Goal: Task Accomplishment & Management: Manage account settings

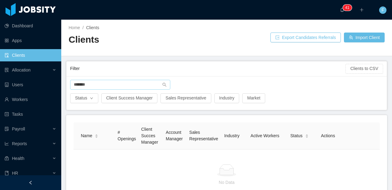
scroll to position [48, 0]
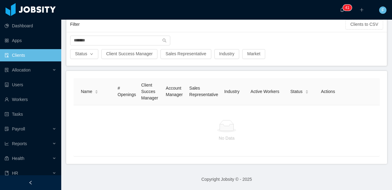
drag, startPoint x: 98, startPoint y: 36, endPoint x: 62, endPoint y: 37, distance: 35.9
click at [62, 37] on main "Home / Clients / Clients Export Candidates Referrals Import Client Filter Clien…" at bounding box center [226, 60] width 331 height 170
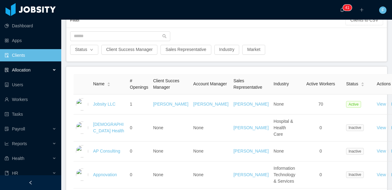
click at [25, 71] on span "Allocation" at bounding box center [21, 69] width 19 height 5
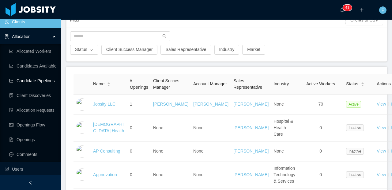
scroll to position [36, 0]
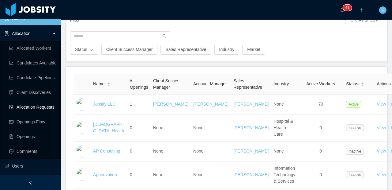
click at [28, 109] on link "Allocation Requests" at bounding box center [32, 107] width 47 height 12
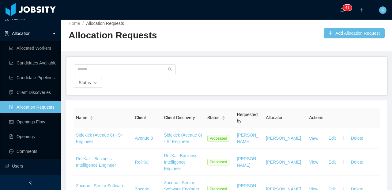
scroll to position [36, 0]
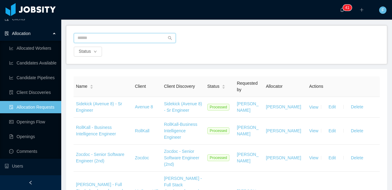
click at [128, 35] on input "text" at bounding box center [125, 38] width 102 height 10
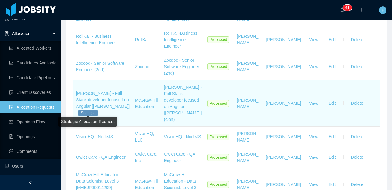
scroll to position [172, 0]
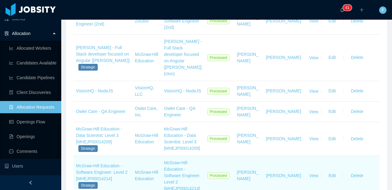
type input "******"
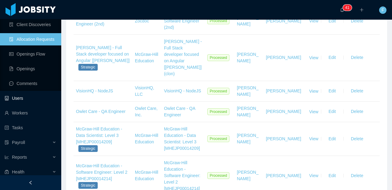
scroll to position [138, 0]
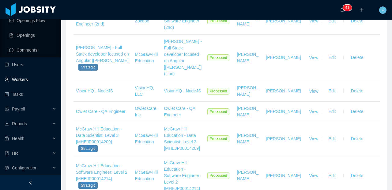
click at [26, 83] on link "Workers" at bounding box center [31, 79] width 52 height 12
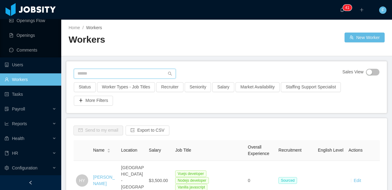
click at [127, 73] on input "text" at bounding box center [125, 74] width 102 height 10
type input "**********"
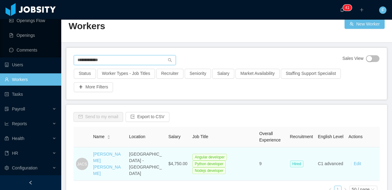
scroll to position [45, 0]
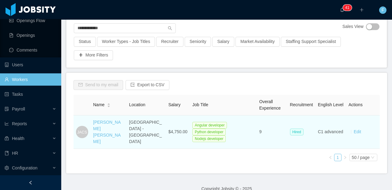
click at [99, 131] on div "[PERSON_NAME] [PERSON_NAME]" at bounding box center [108, 132] width 31 height 26
click at [100, 130] on link "[PERSON_NAME] [PERSON_NAME]" at bounding box center [107, 132] width 28 height 24
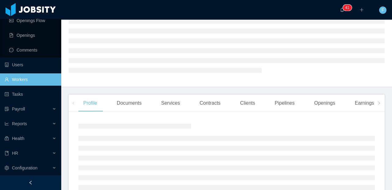
scroll to position [42, 0]
click at [256, 104] on div "Clients" at bounding box center [247, 101] width 25 height 17
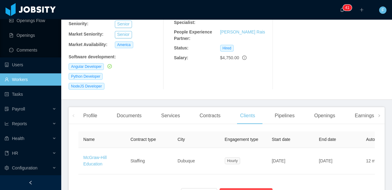
scroll to position [107, 0]
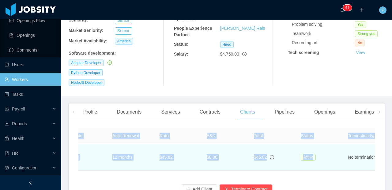
drag, startPoint x: 200, startPoint y: 149, endPoint x: 277, endPoint y: 142, distance: 77.0
click at [322, 142] on div "Name Contract type City Engagement type Start date End date Auto Renewal Rate E…" at bounding box center [226, 149] width 297 height 43
click at [277, 144] on td "$45.82" at bounding box center [273, 157] width 47 height 26
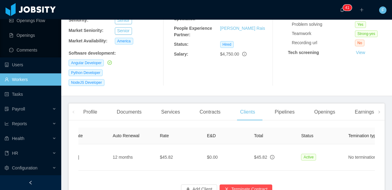
scroll to position [0, 321]
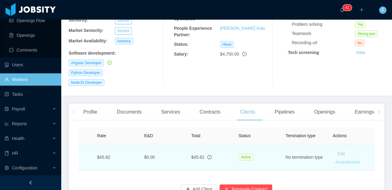
click at [335, 159] on link "Amendments" at bounding box center [347, 161] width 25 height 5
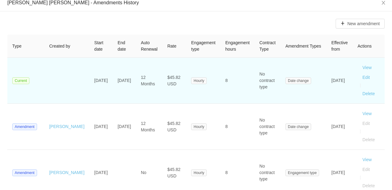
scroll to position [39, 0]
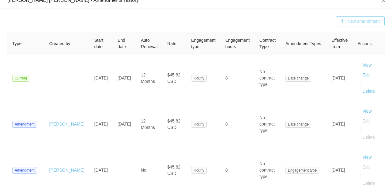
click at [348, 21] on button "New amendment" at bounding box center [360, 21] width 49 height 10
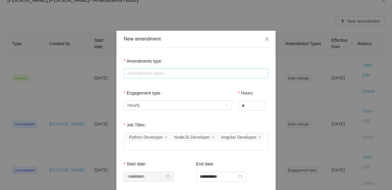
click at [170, 70] on div "Amendments types" at bounding box center [195, 73] width 135 height 6
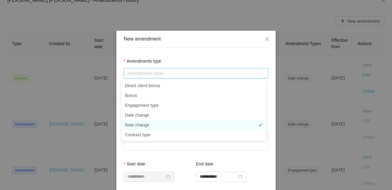
click at [157, 121] on li "Rate change" at bounding box center [193, 125] width 145 height 10
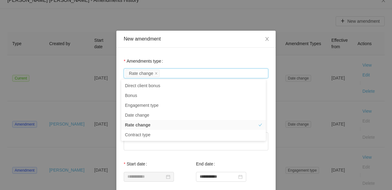
click at [190, 44] on div "New amendment" at bounding box center [195, 39] width 159 height 17
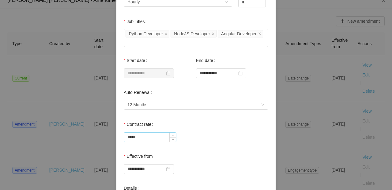
scroll to position [104, 0]
drag, startPoint x: 137, startPoint y: 135, endPoint x: 123, endPoint y: 137, distance: 14.2
click at [124, 137] on input "*****" at bounding box center [150, 136] width 52 height 9
type input "*****"
click at [224, 139] on div "*****" at bounding box center [196, 135] width 145 height 12
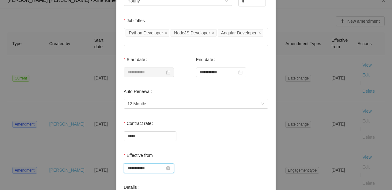
click at [149, 167] on input "**********" at bounding box center [149, 168] width 50 height 10
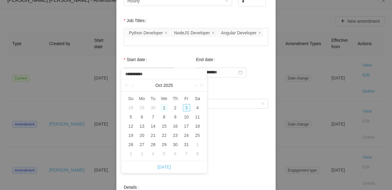
click at [166, 106] on div "1" at bounding box center [164, 107] width 7 height 7
type input "**********"
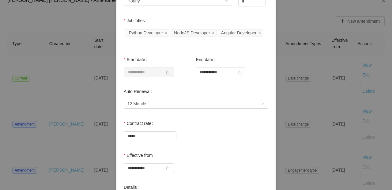
click at [240, 136] on div "*****" at bounding box center [196, 135] width 145 height 12
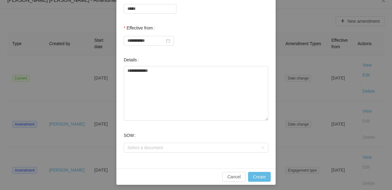
scroll to position [234, 0]
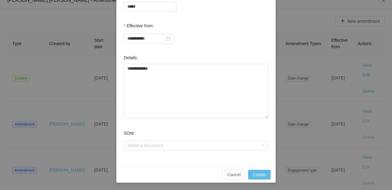
click at [266, 180] on div "Cancel Create" at bounding box center [195, 174] width 159 height 16
click at [263, 174] on button "Create" at bounding box center [259, 175] width 23 height 10
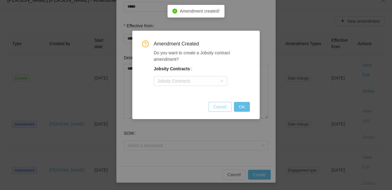
click at [220, 110] on button "Cancel" at bounding box center [219, 107] width 23 height 10
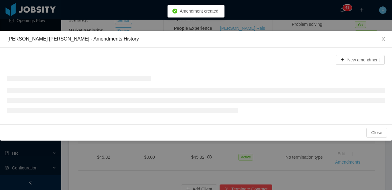
scroll to position [203, 0]
